Goal: Transaction & Acquisition: Purchase product/service

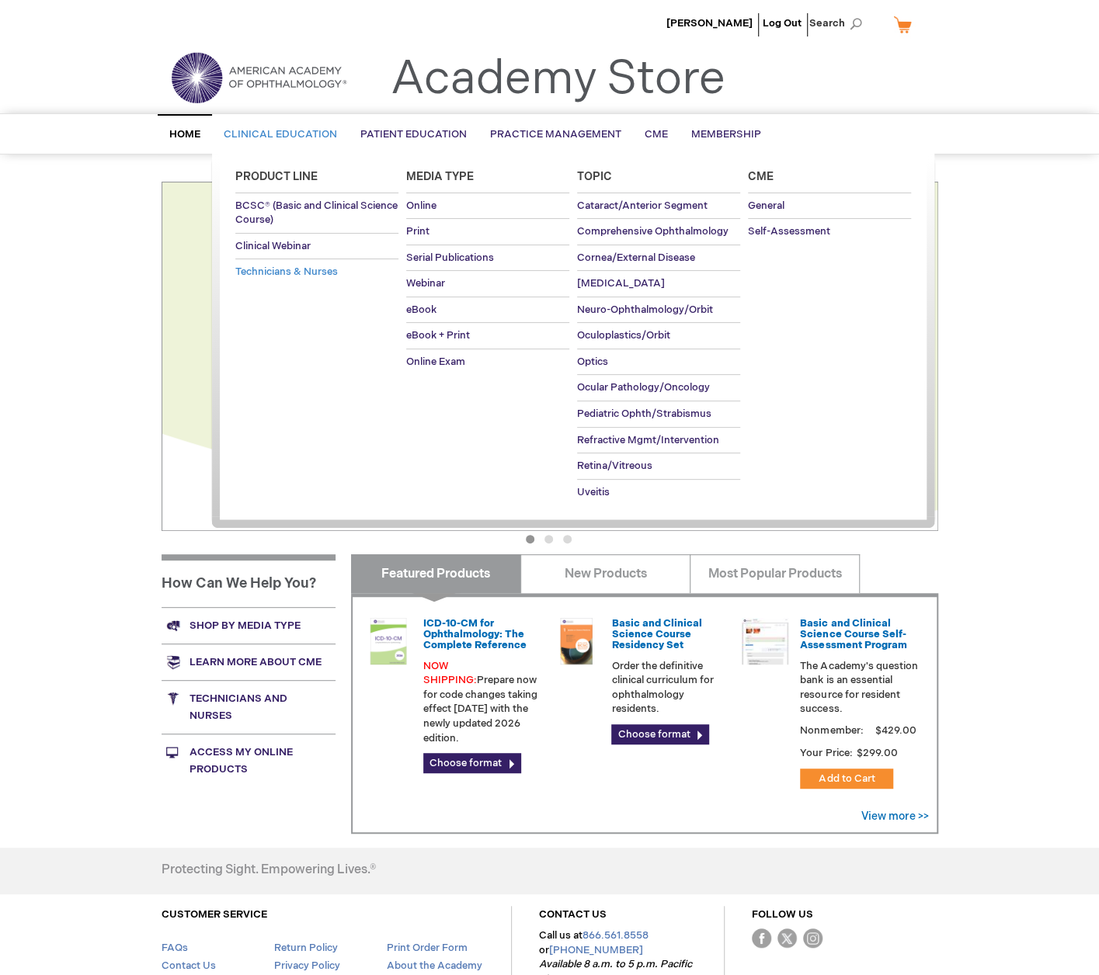
click at [286, 266] on span "Technicians & Nurses" at bounding box center [286, 272] width 102 height 12
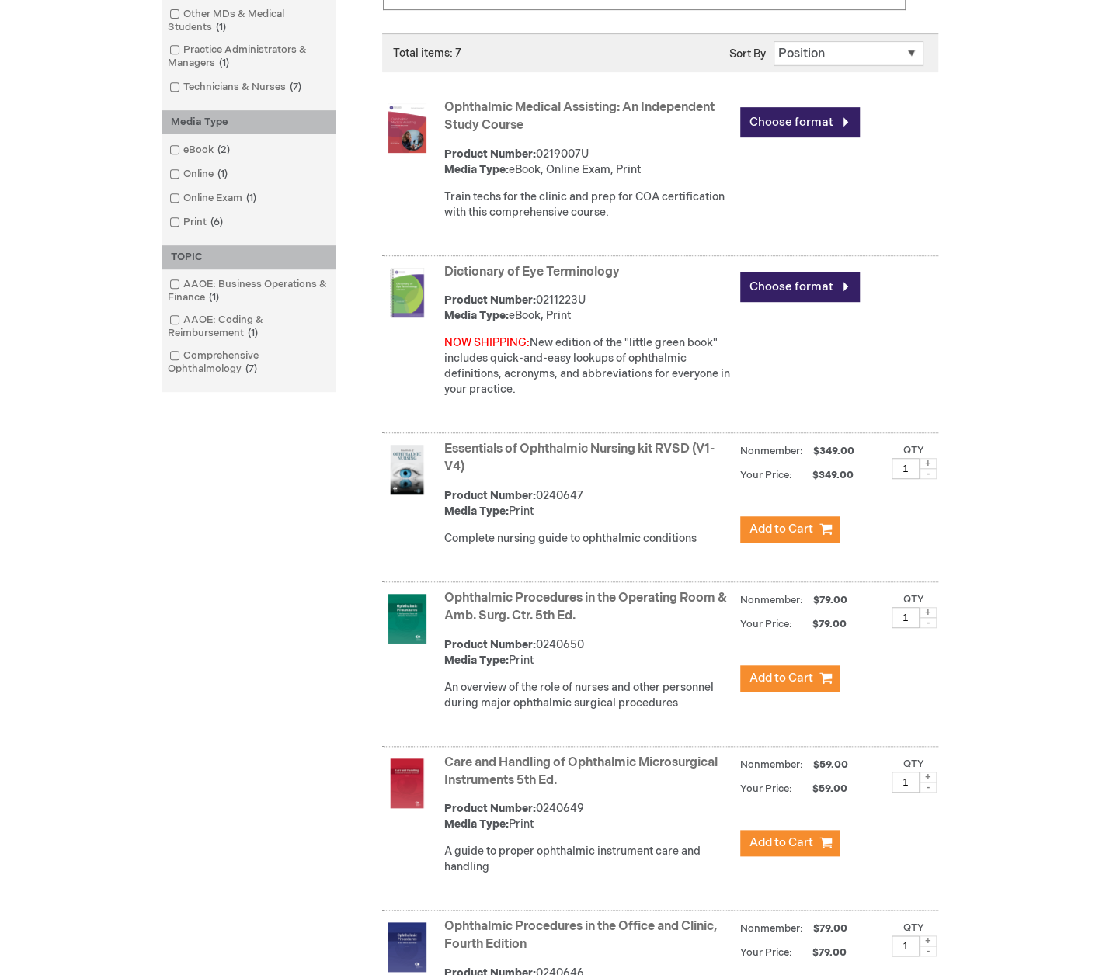
scroll to position [776, 0]
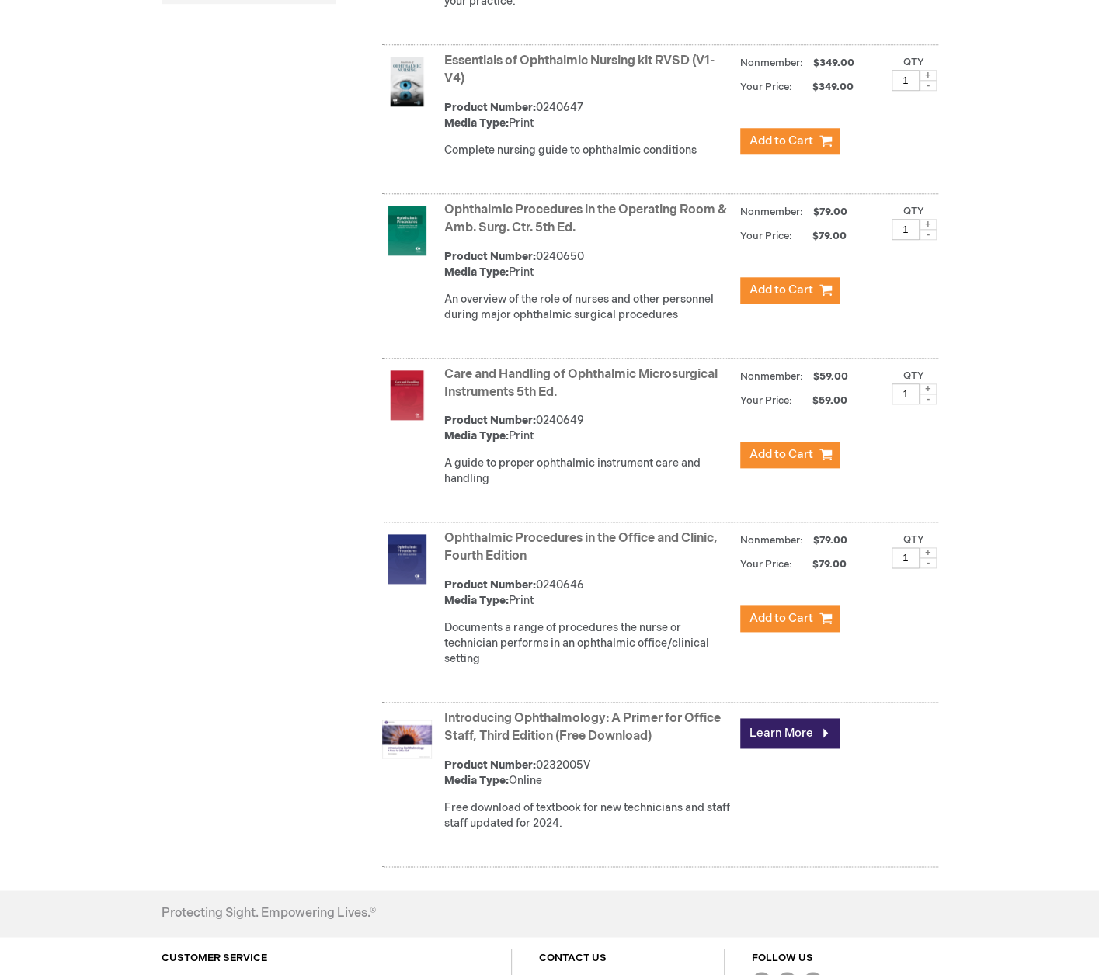
click at [511, 383] on link "Care and Handling of Ophthalmic Microsurgical Instruments 5th Ed." at bounding box center [580, 383] width 273 height 33
